Goal: Information Seeking & Learning: Learn about a topic

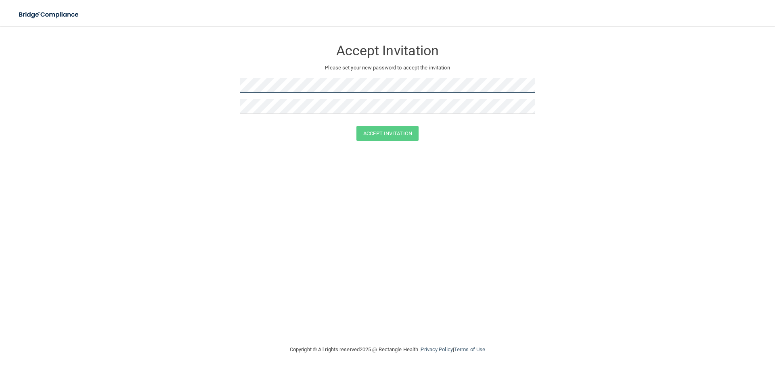
click at [161, 89] on form "Accept Invitation Please set your new password to accept the invitation Accept …" at bounding box center [387, 92] width 742 height 117
click at [401, 135] on button "Accept Invitation" at bounding box center [387, 133] width 62 height 15
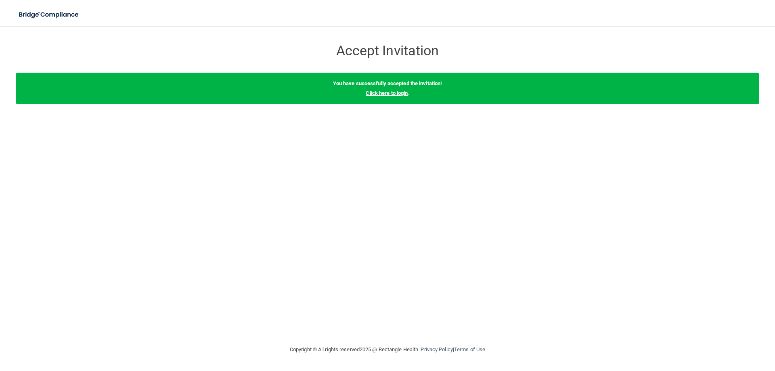
click at [377, 95] on link "Click here to login" at bounding box center [387, 93] width 42 height 6
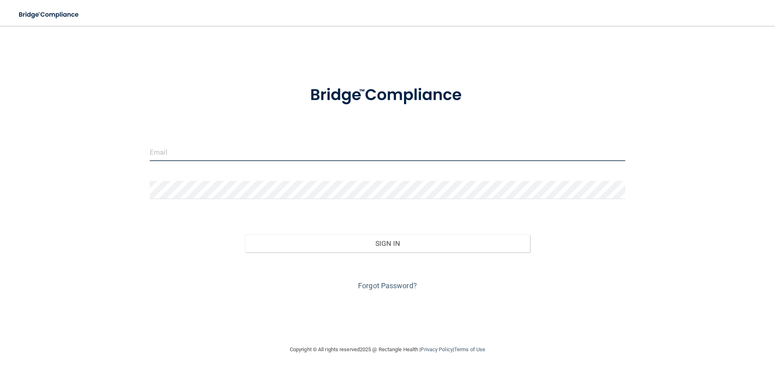
click at [165, 152] on input "email" at bounding box center [387, 152] width 475 height 18
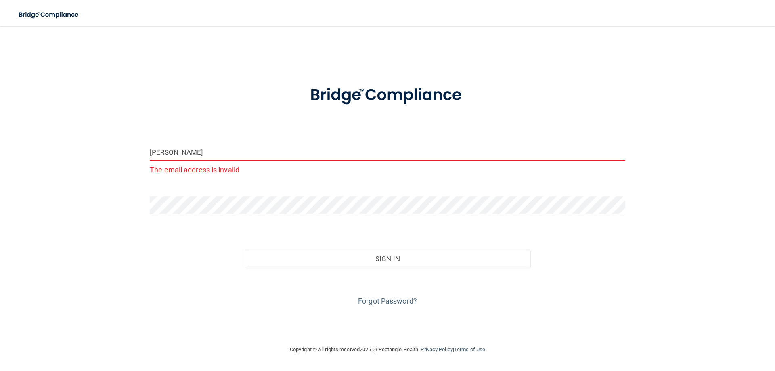
type input "[PERSON_NAME][EMAIL_ADDRESS][PERSON_NAME][DOMAIN_NAME]"
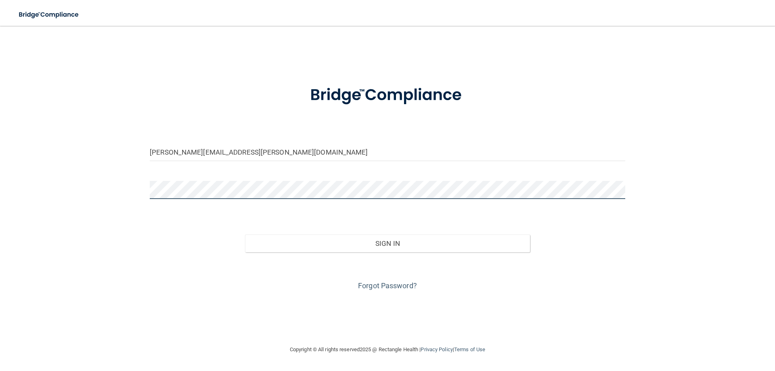
click at [245, 234] on button "Sign In" at bounding box center [387, 243] width 285 height 18
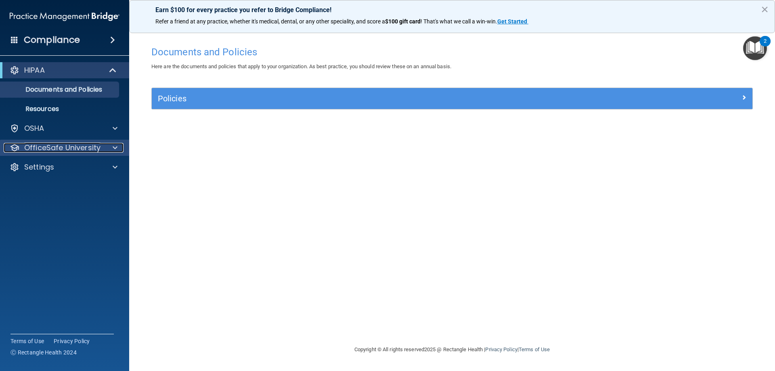
click at [85, 145] on p "OfficeSafe University" at bounding box center [62, 148] width 76 height 10
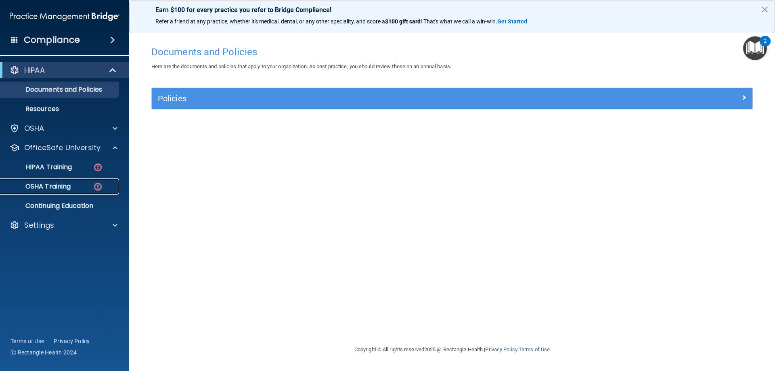
click at [77, 185] on div "OSHA Training" at bounding box center [60, 186] width 110 height 8
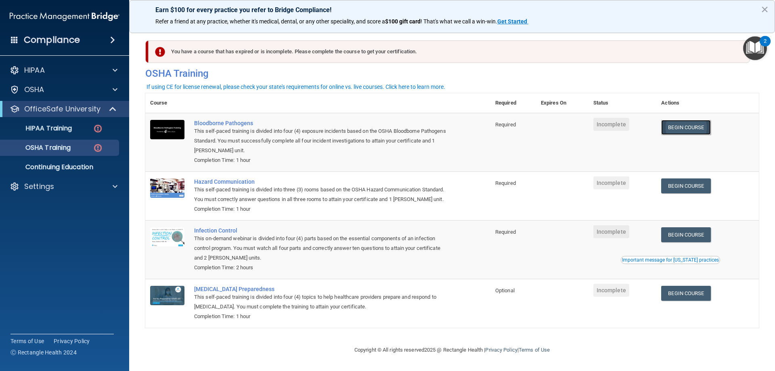
click at [685, 124] on link "Begin Course" at bounding box center [685, 127] width 49 height 15
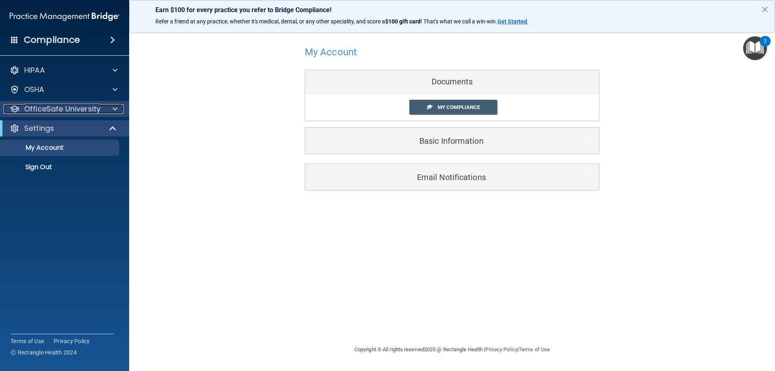
click at [71, 112] on p "OfficeSafe University" at bounding box center [62, 109] width 76 height 10
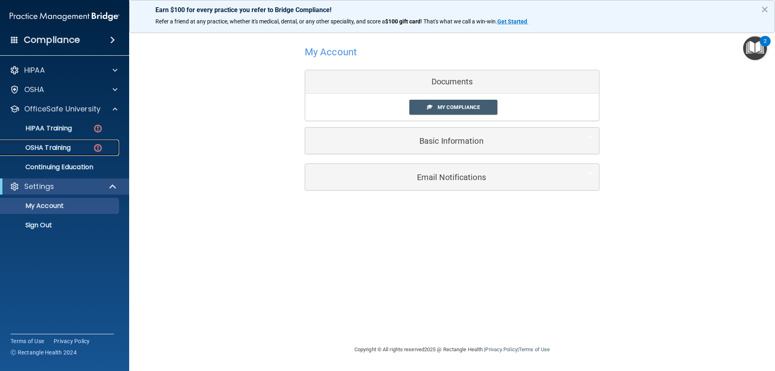
click at [70, 144] on p "OSHA Training" at bounding box center [37, 148] width 65 height 8
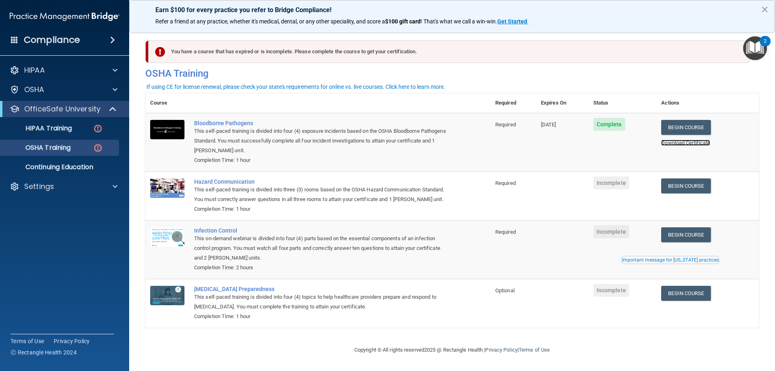
click at [686, 142] on link "Download Certificate" at bounding box center [685, 143] width 49 height 6
click at [704, 187] on link "Begin Course" at bounding box center [685, 185] width 49 height 15
